Goal: Information Seeking & Learning: Learn about a topic

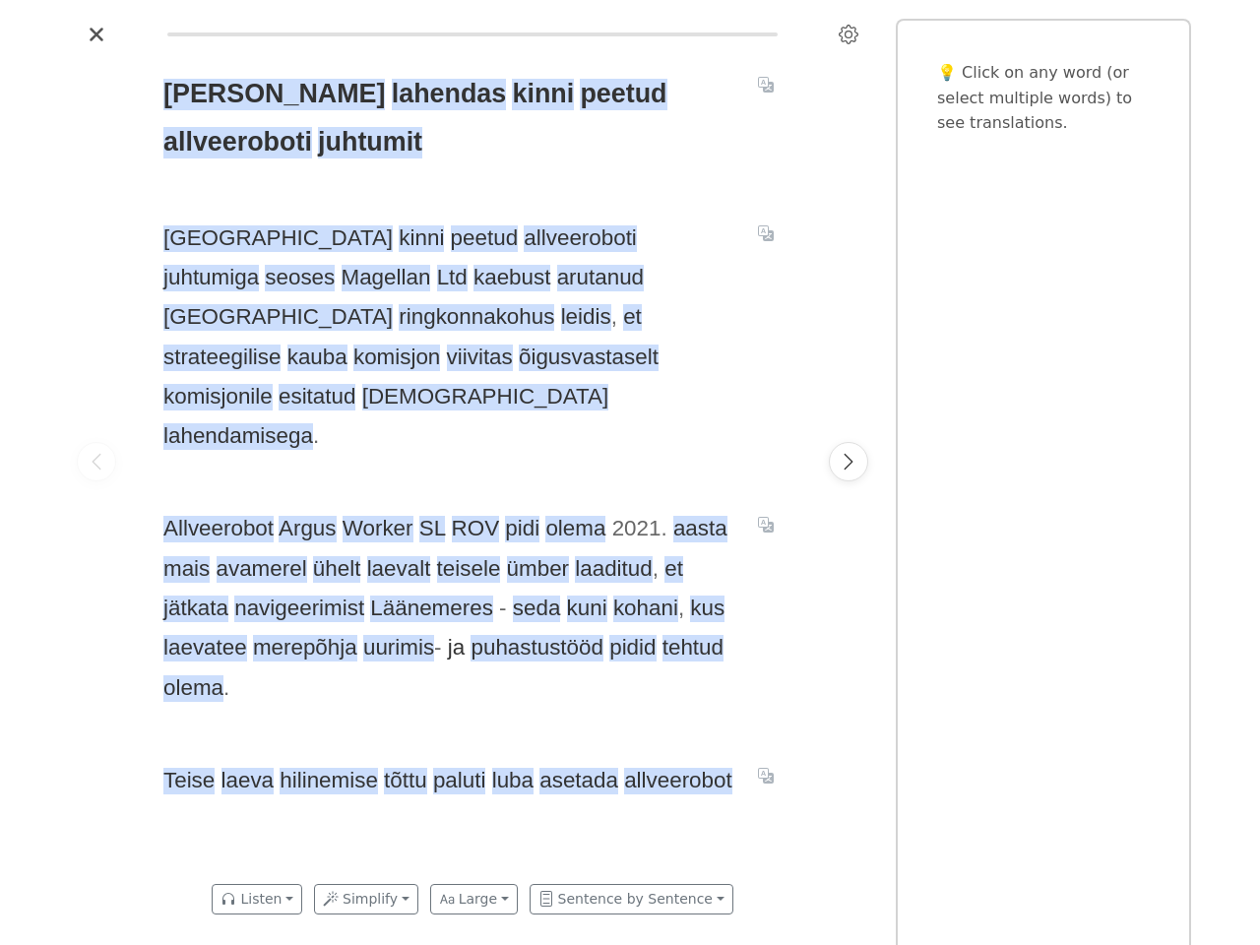
click at [630, 509] on span "Allveerobot Argus Worker SL ROV pidi olema [DATE] . aasta mais avamerel ühelt l…" at bounding box center [448, 608] width 571 height 199
click at [848, 34] on icon "Settings" at bounding box center [848, 35] width 20 height 20
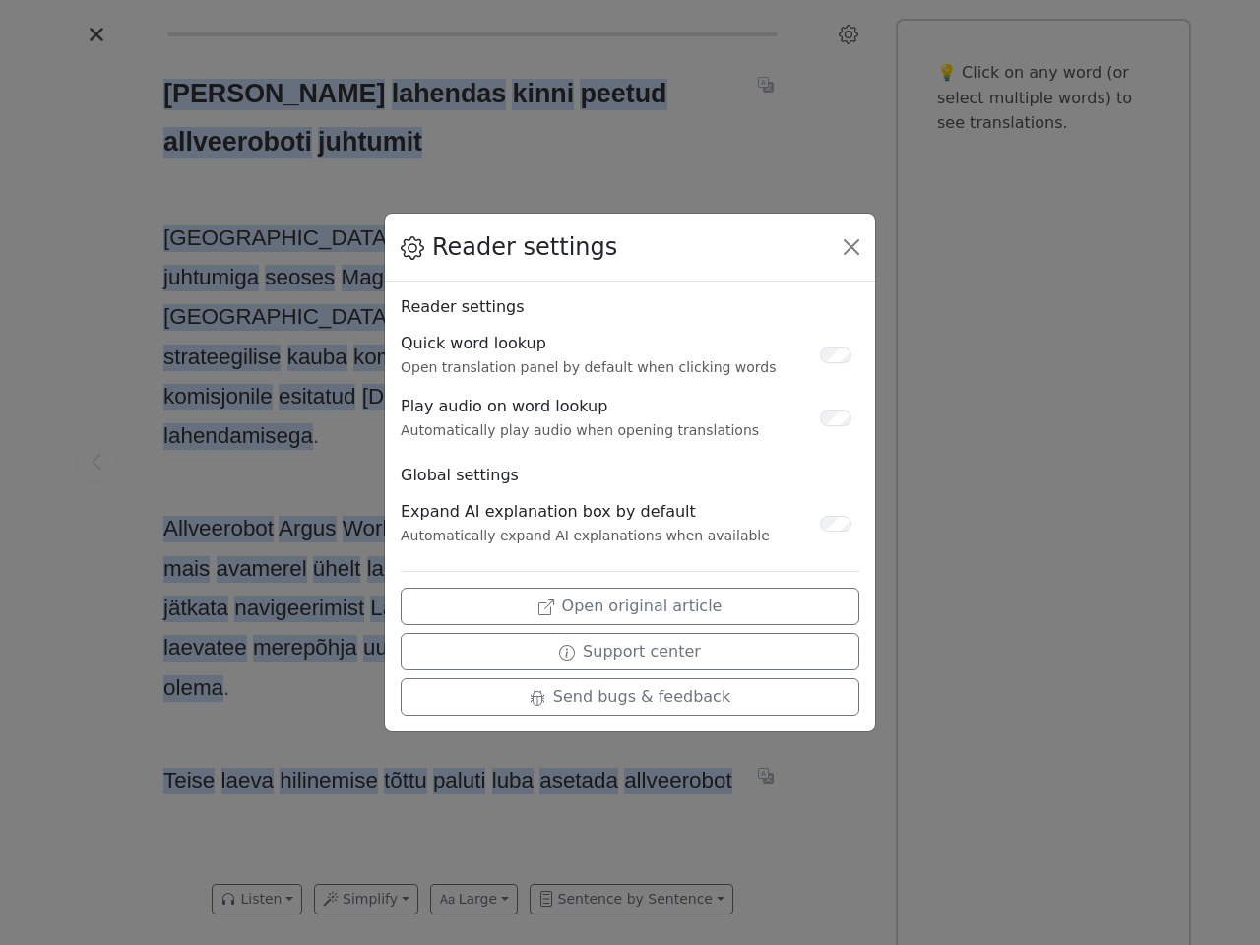
click at [96, 461] on div "Reader settings Reader settings Quick word lookup Open translation panel by def…" at bounding box center [630, 472] width 1260 height 945
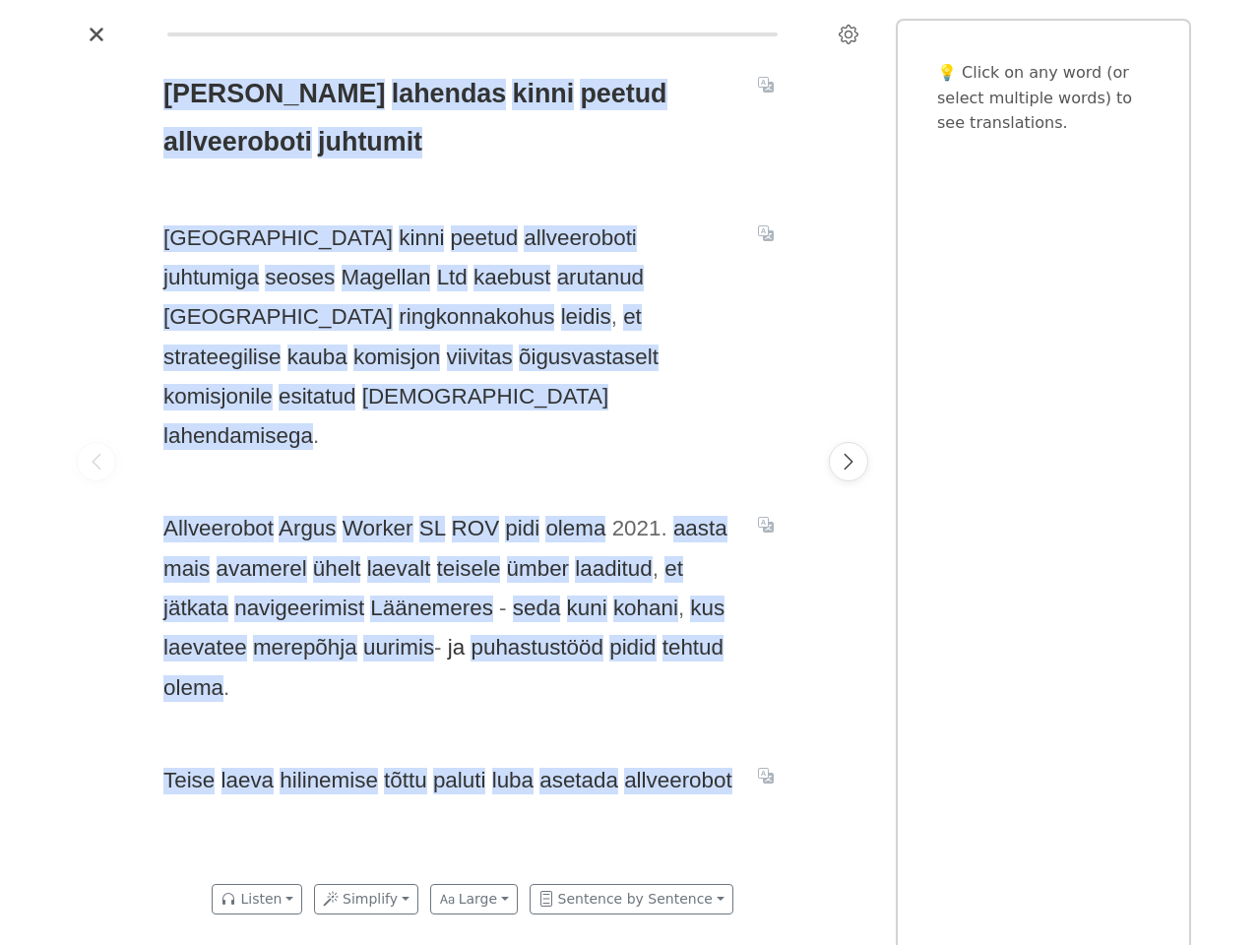
click at [202, 94] on span "[PERSON_NAME]" at bounding box center [273, 94] width 221 height 31
click at [392, 94] on span "lahendas" at bounding box center [449, 94] width 115 height 31
click at [512, 94] on span "kinni" at bounding box center [543, 94] width 62 height 31
click at [580, 94] on span "peetud" at bounding box center [623, 94] width 87 height 31
